Goal: Transaction & Acquisition: Book appointment/travel/reservation

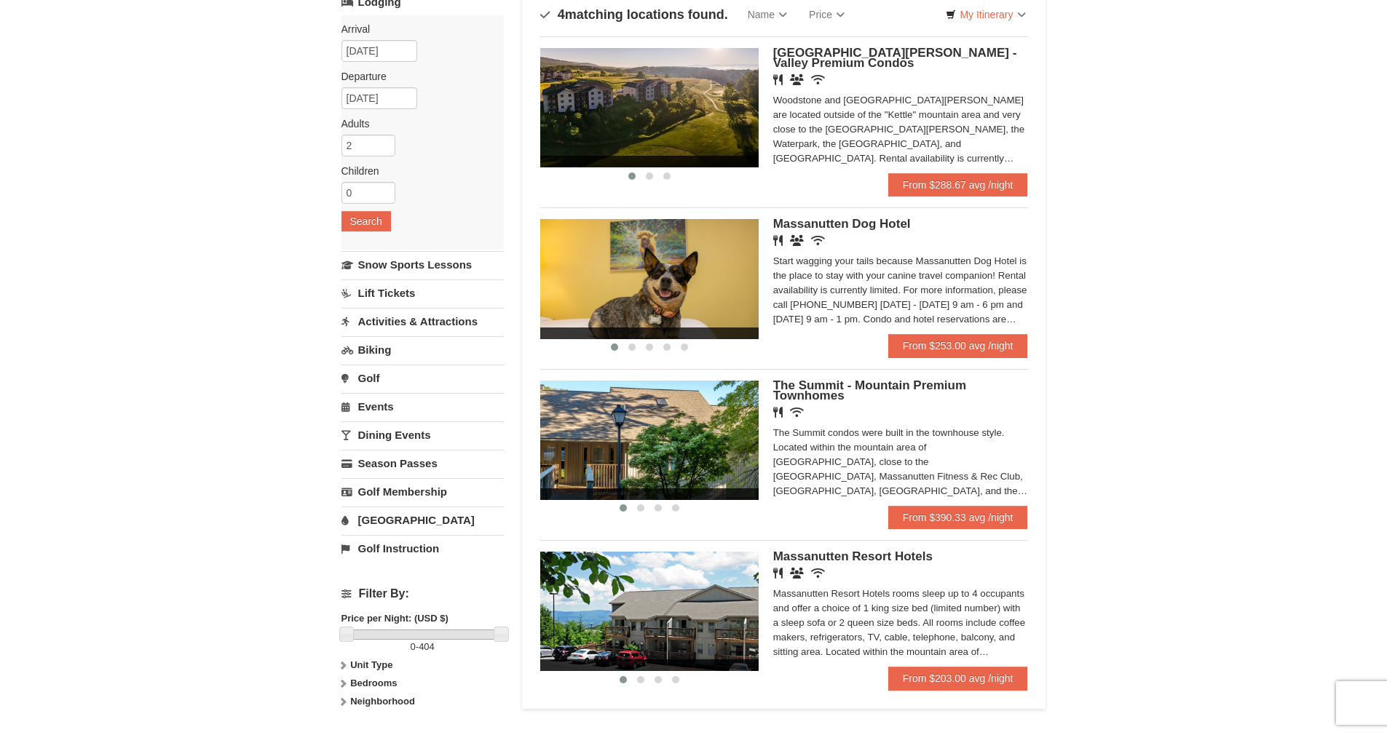
scroll to position [146, 0]
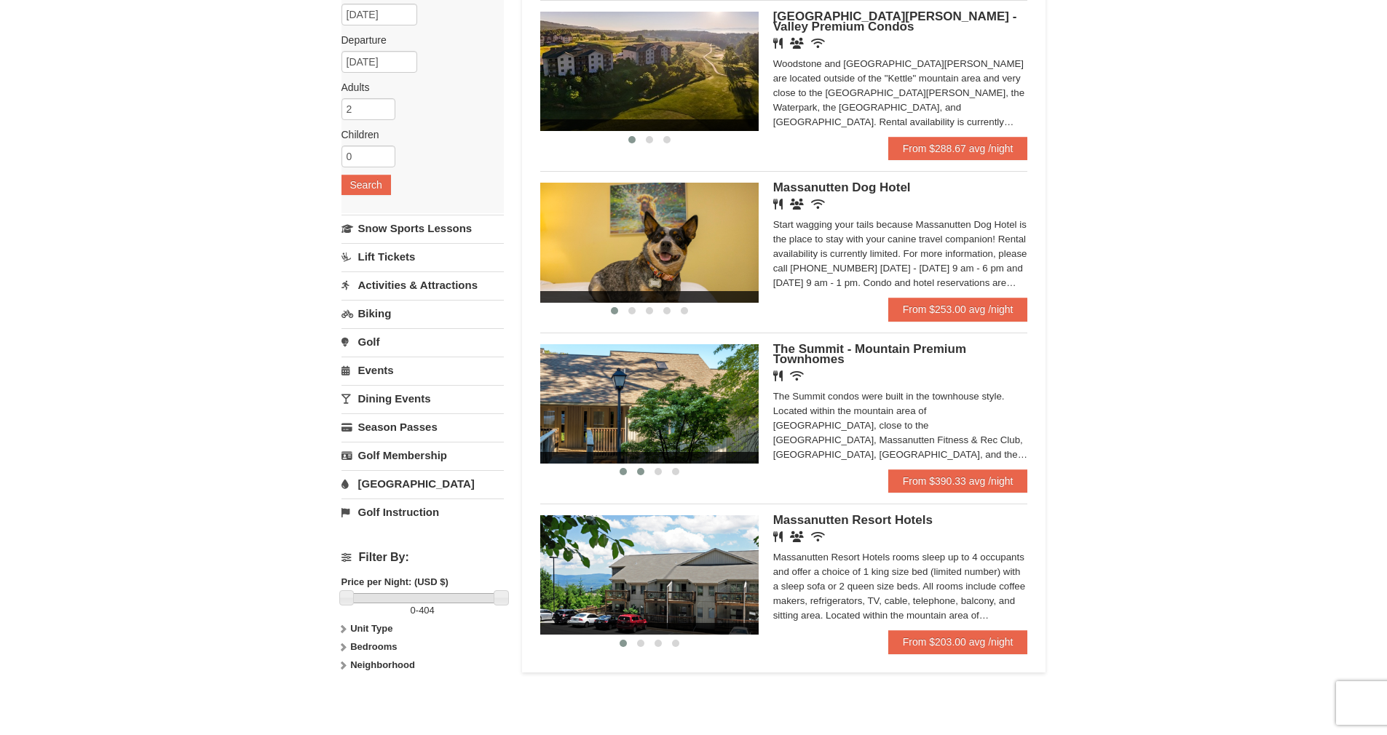
click at [640, 472] on span at bounding box center [640, 471] width 7 height 7
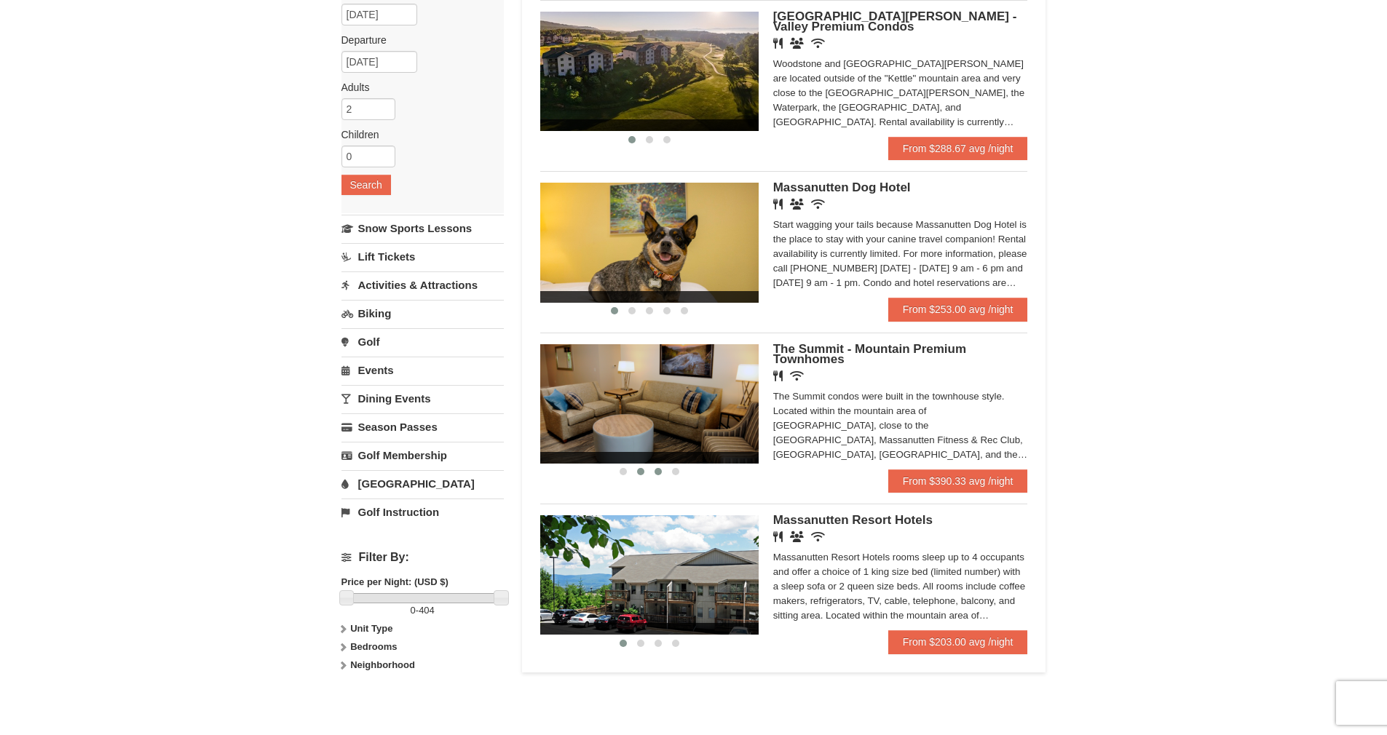
click at [660, 470] on span at bounding box center [657, 471] width 7 height 7
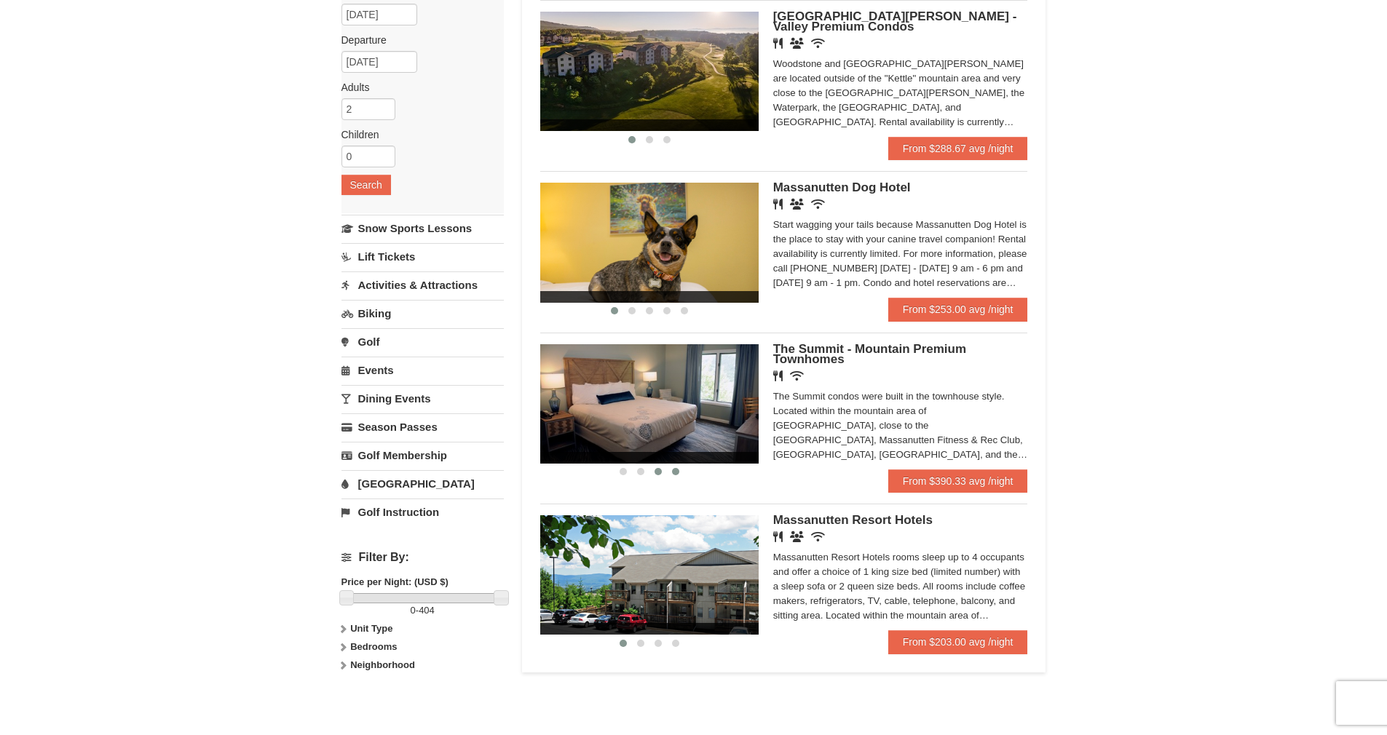
click at [672, 471] on span at bounding box center [675, 471] width 7 height 7
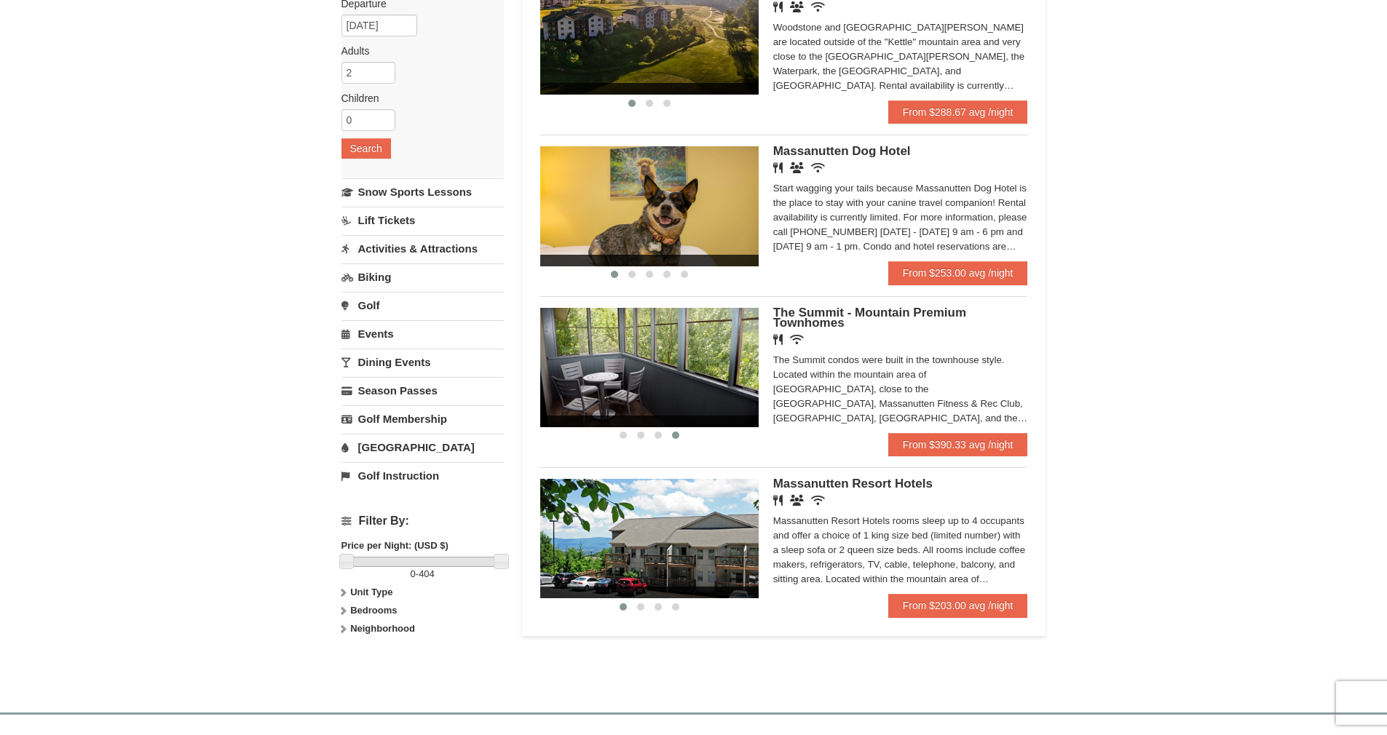
scroll to position [218, 0]
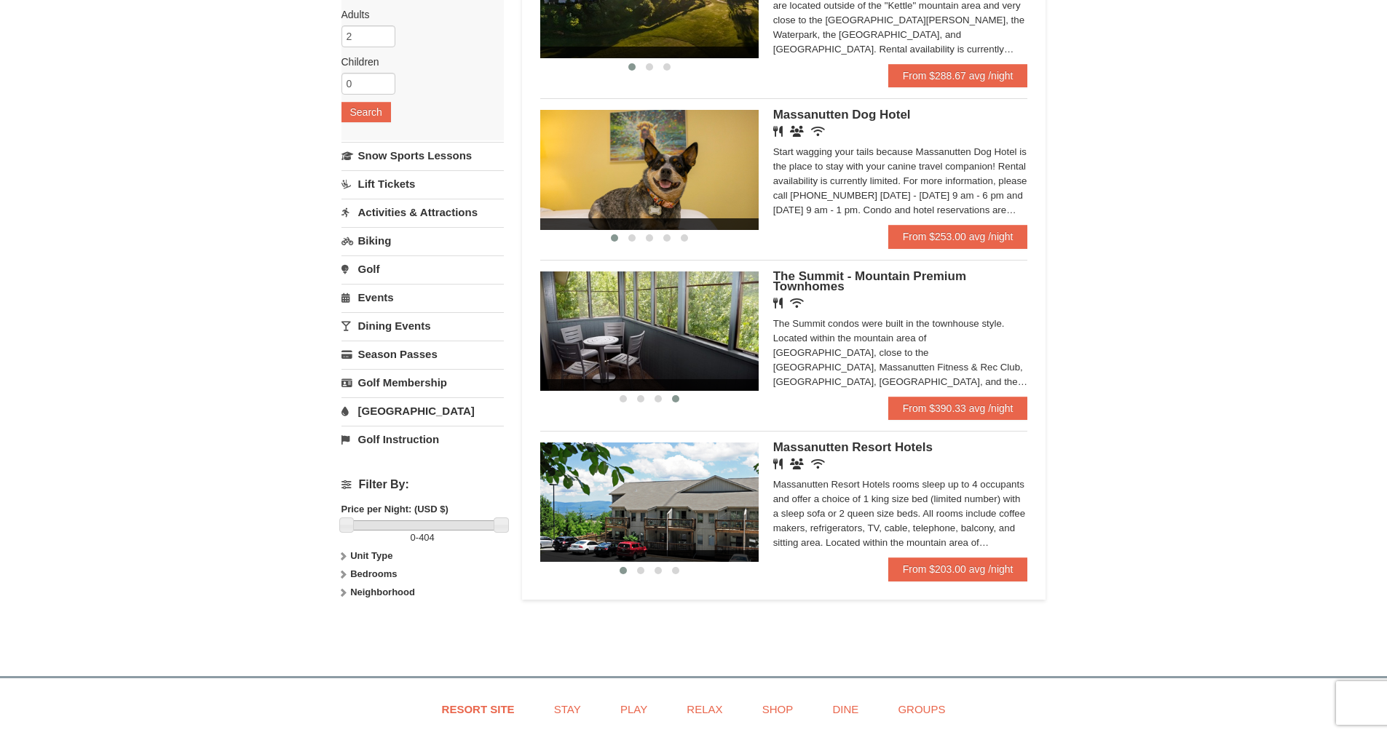
click at [1002, 381] on div "The Summit condos were built in the townhouse style. Located within the mountai…" at bounding box center [900, 353] width 255 height 73
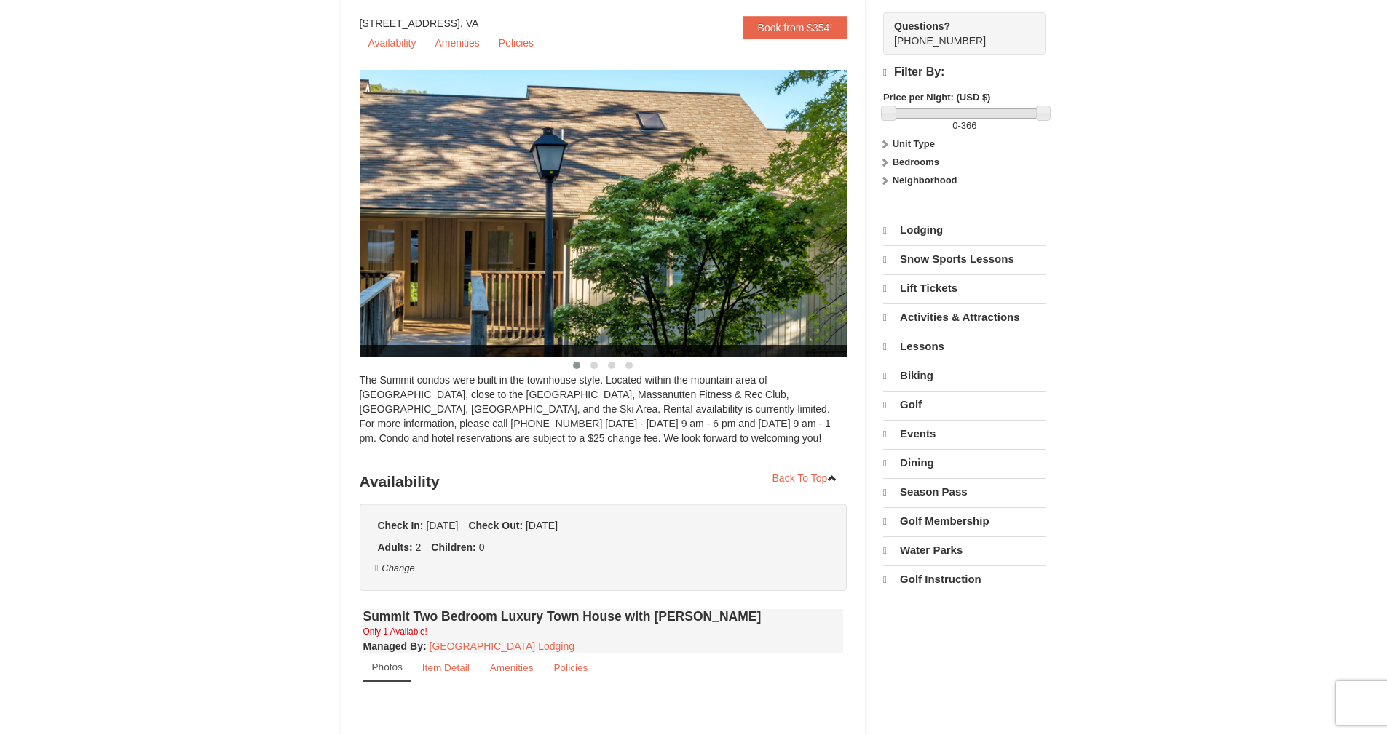
select select "9"
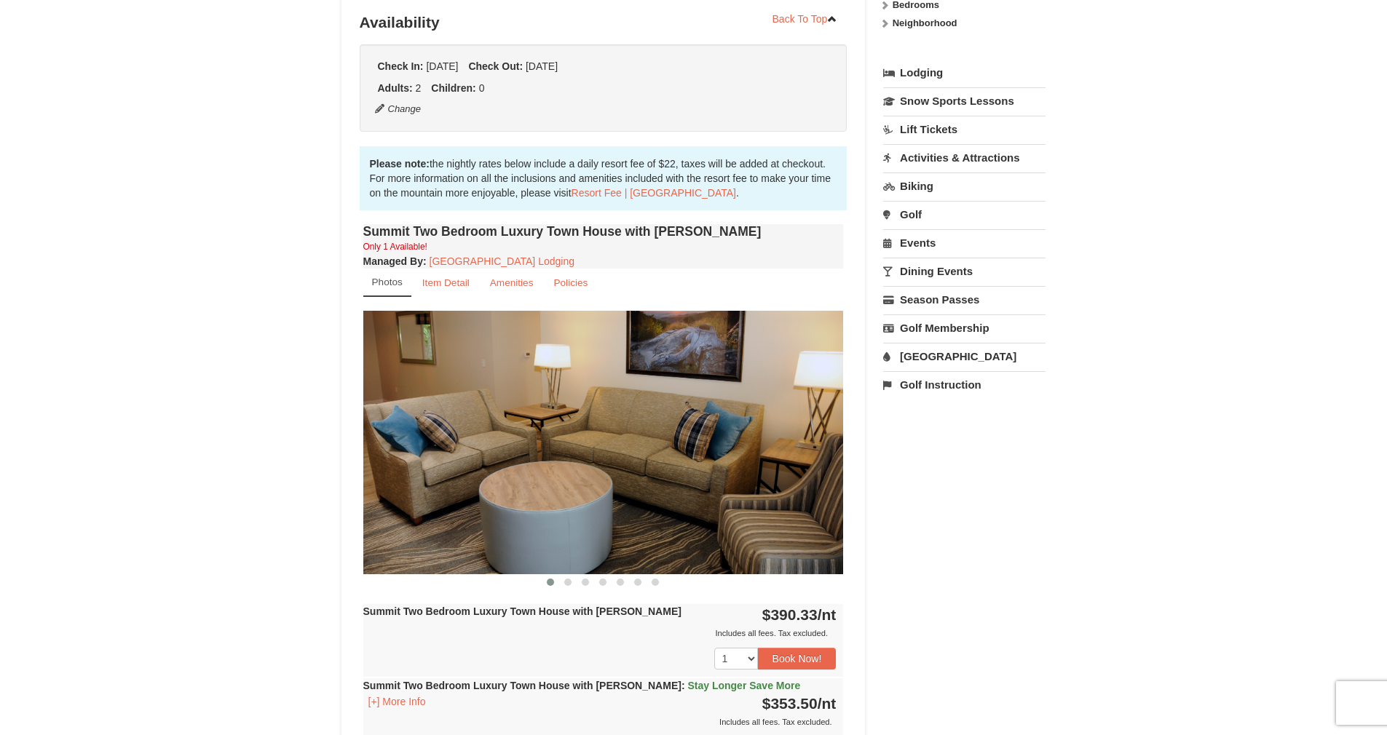
scroll to position [364, 0]
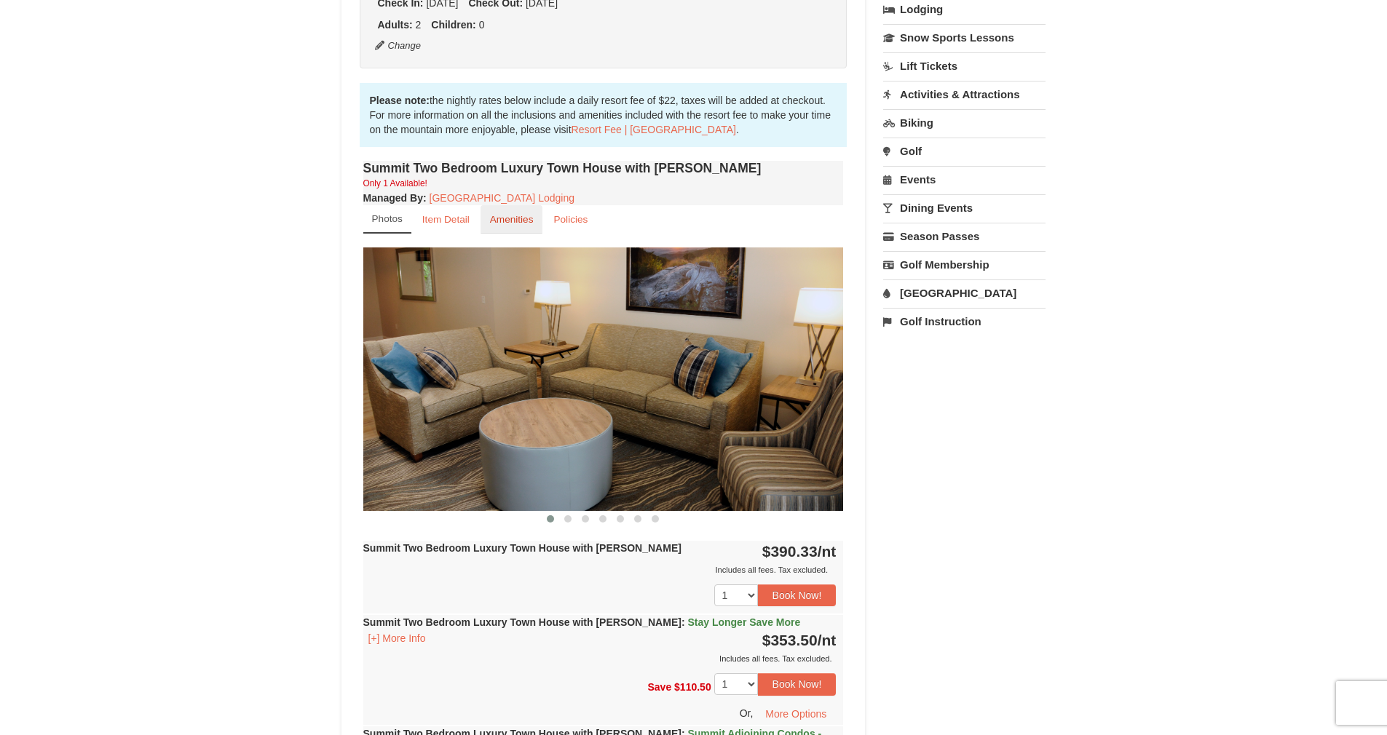
click at [502, 218] on small "Amenities" at bounding box center [512, 219] width 44 height 11
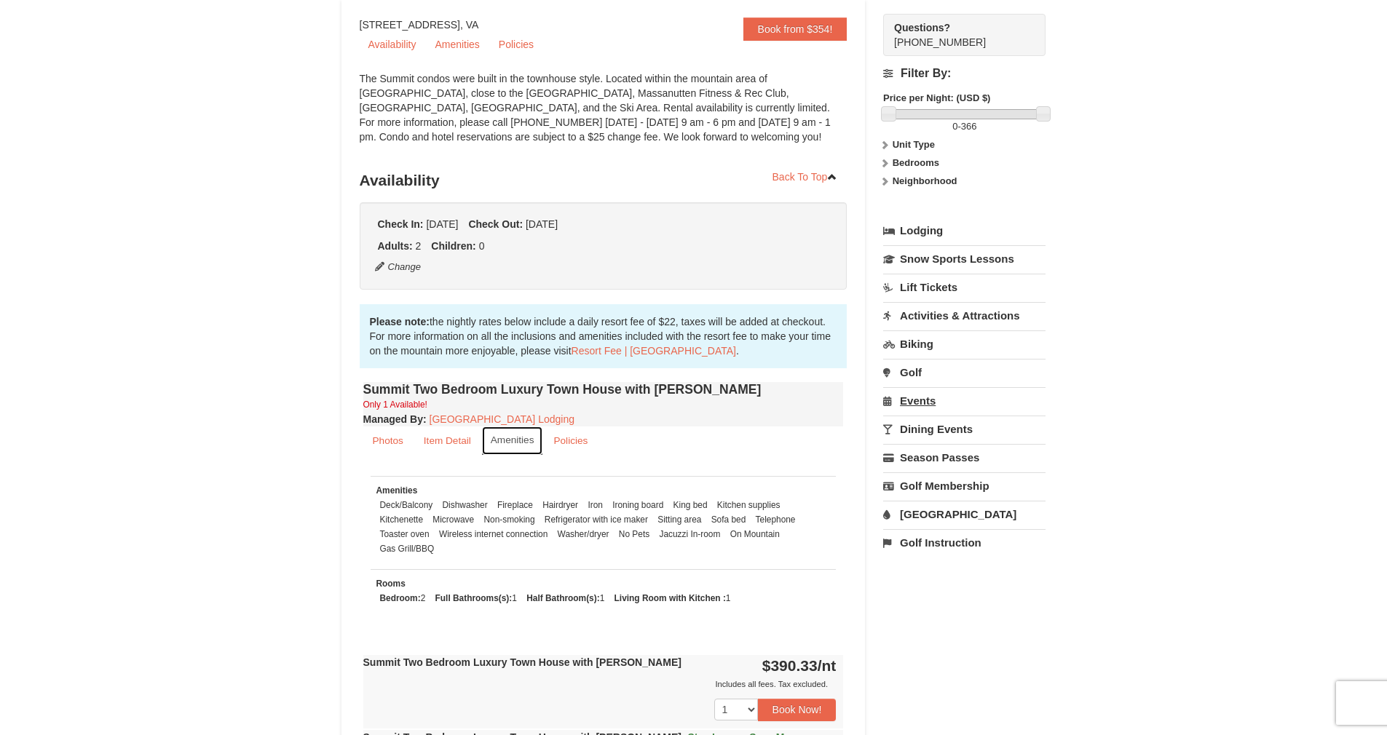
scroll to position [146, 0]
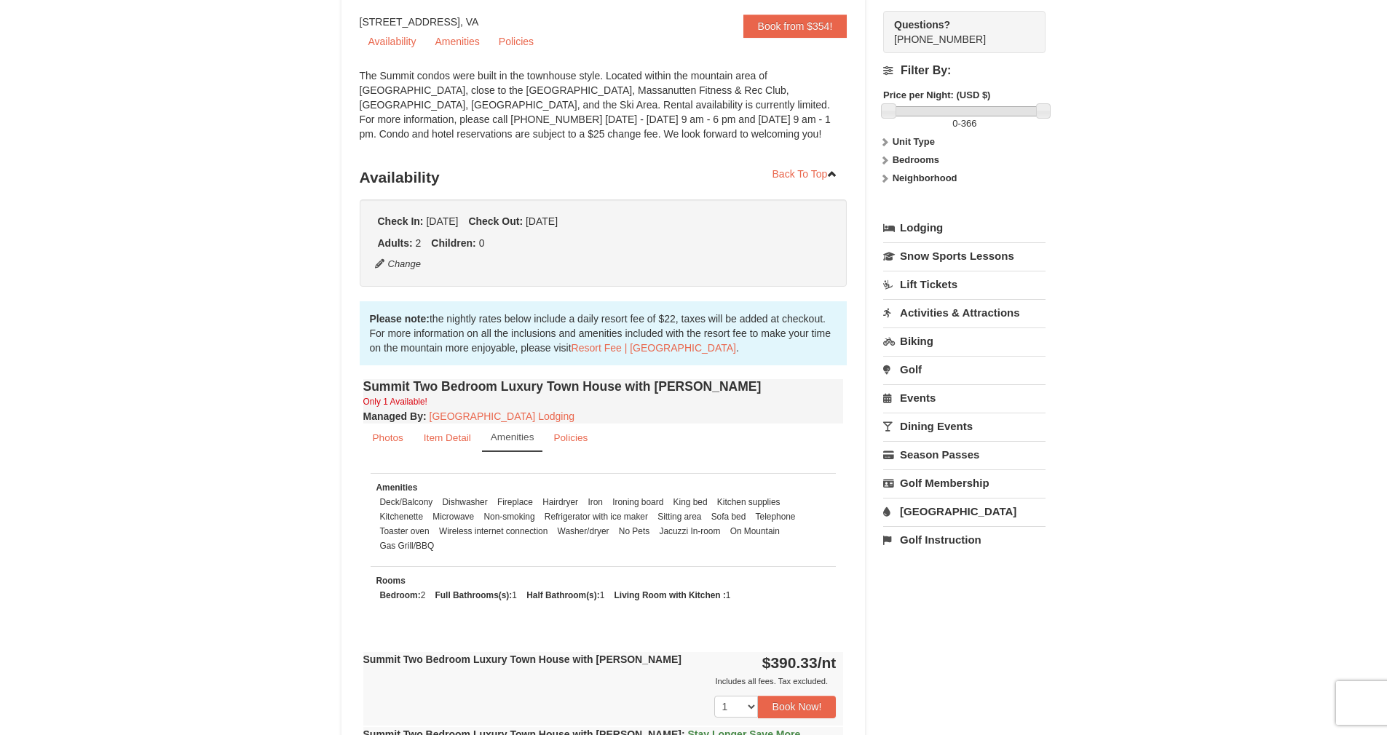
click at [932, 317] on link "Activities & Attractions" at bounding box center [964, 312] width 162 height 27
